Goal: Transaction & Acquisition: Download file/media

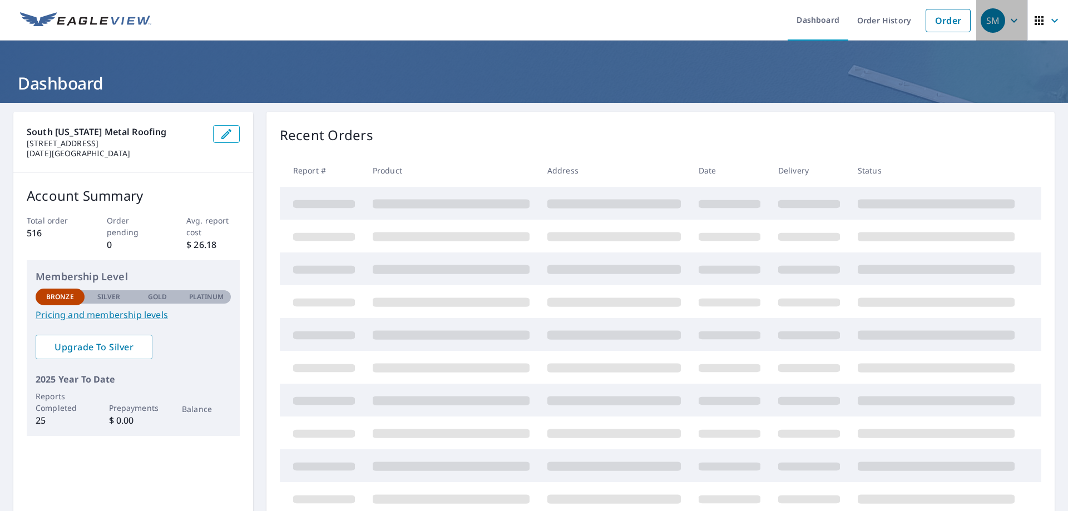
click at [1007, 19] on icon "button" at bounding box center [1013, 20] width 13 height 13
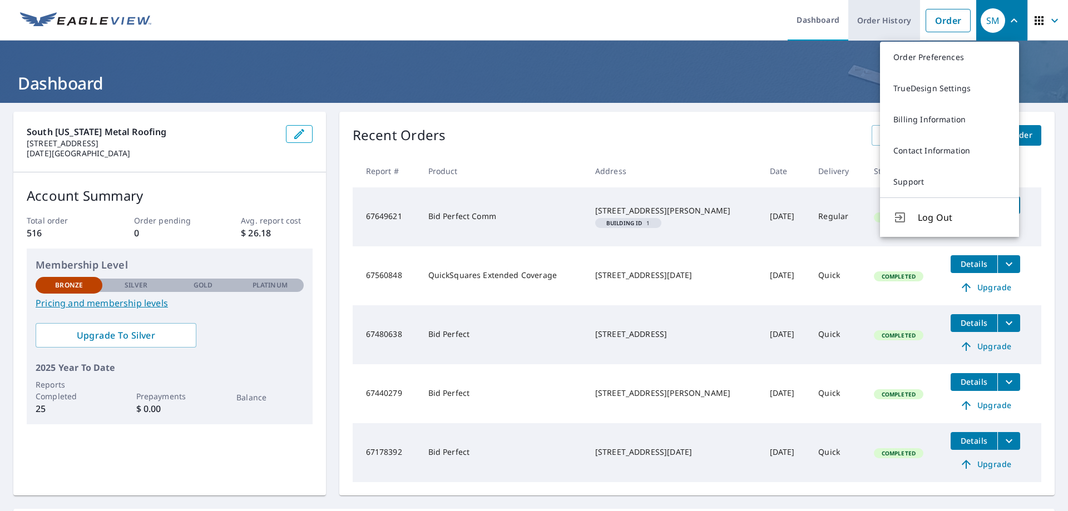
click at [862, 18] on link "Order History" at bounding box center [884, 20] width 72 height 41
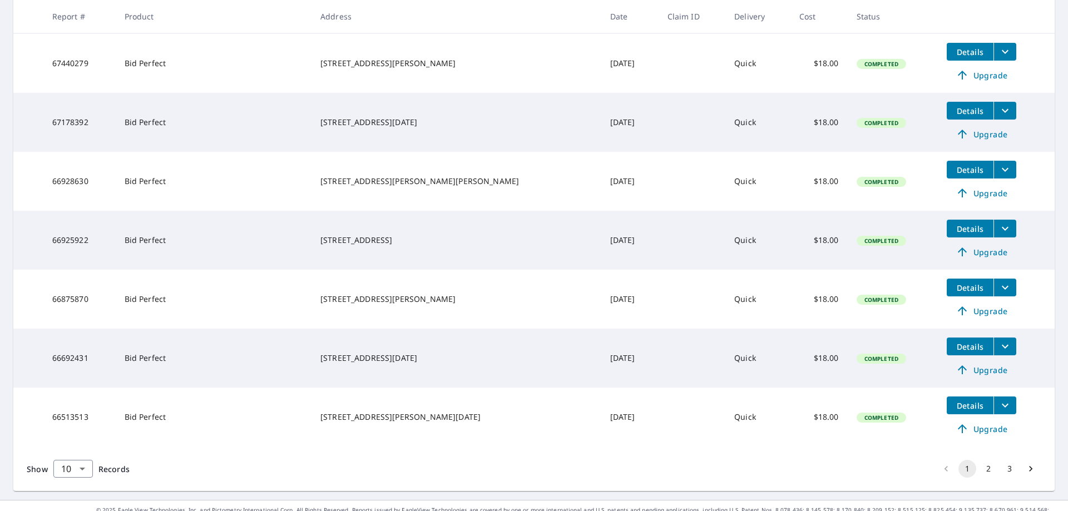
scroll to position [407, 0]
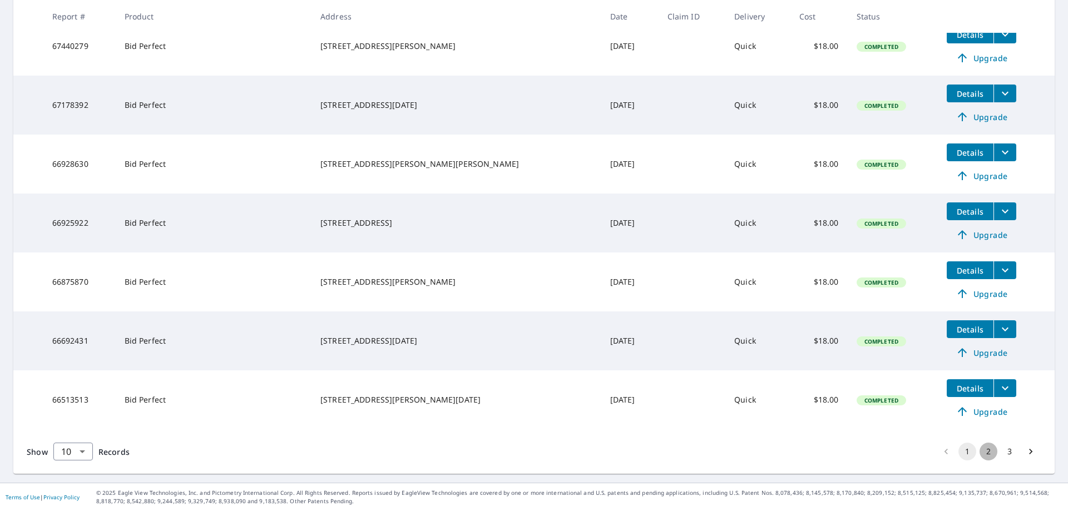
click at [982, 452] on button "2" at bounding box center [989, 452] width 18 height 18
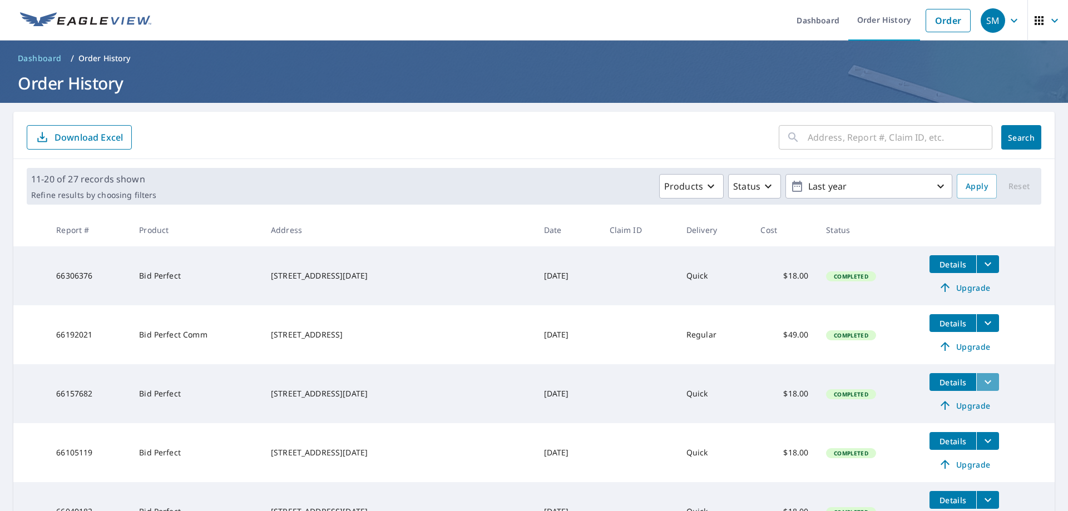
click at [981, 382] on icon "filesDropdownBtn-66157682" at bounding box center [987, 381] width 13 height 13
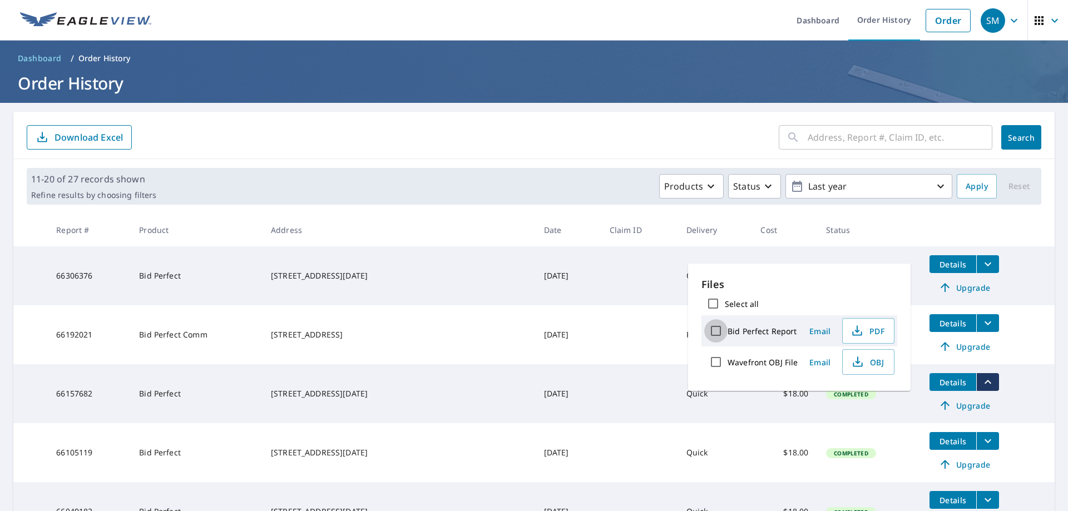
click at [715, 329] on input "Bid Perfect Report" at bounding box center [715, 330] width 23 height 23
checkbox input "true"
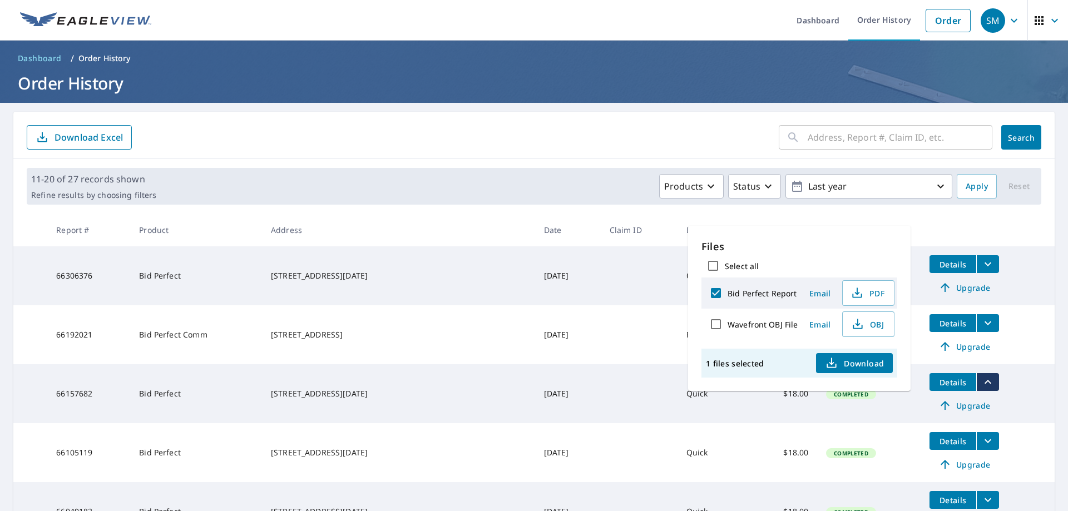
click at [856, 363] on span "Download" at bounding box center [854, 363] width 59 height 13
